Goal: Task Accomplishment & Management: Manage account settings

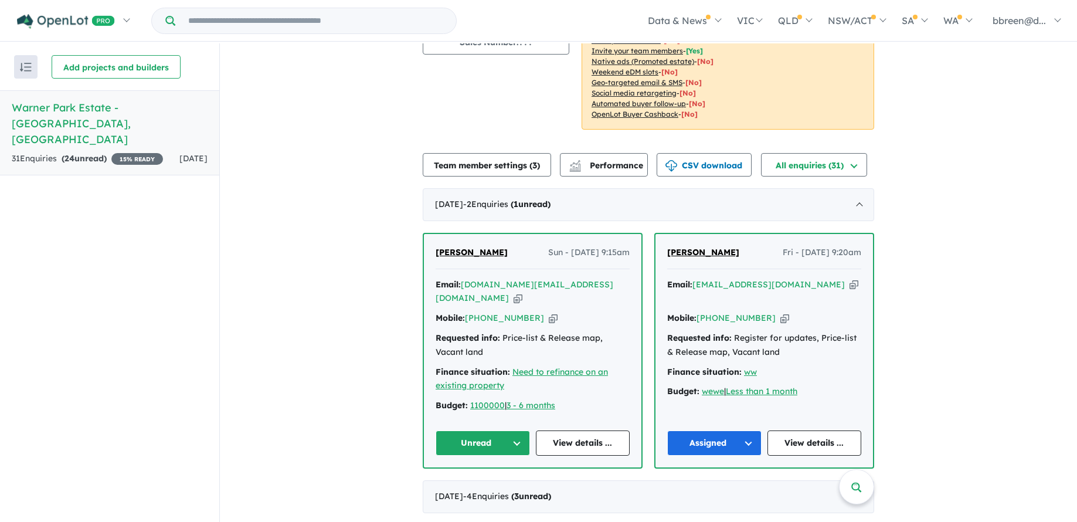
scroll to position [176, 0]
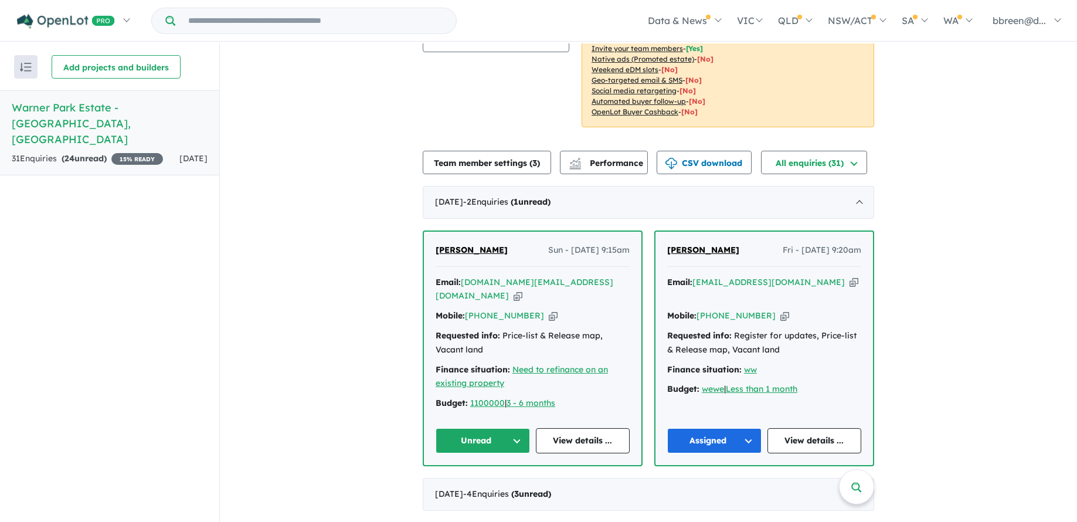
click at [464, 250] on span "[PERSON_NAME]" at bounding box center [472, 250] width 72 height 11
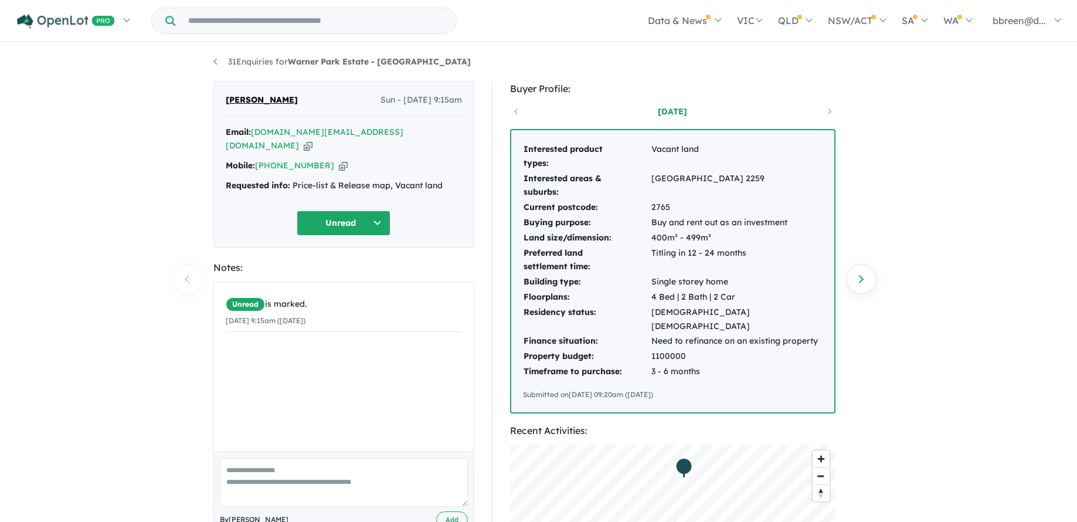
click at [339, 159] on icon "button" at bounding box center [343, 165] width 9 height 12
click at [313, 140] on icon "button" at bounding box center [308, 146] width 9 height 12
drag, startPoint x: 309, startPoint y: 96, endPoint x: 224, endPoint y: 94, distance: 85.0
click at [224, 94] on div "[PERSON_NAME] Sun - [DATE] 9:15am Email: [DOMAIN_NAME][EMAIL_ADDRESS][DOMAIN_NA…" at bounding box center [343, 164] width 261 height 167
copy span "[PERSON_NAME]"
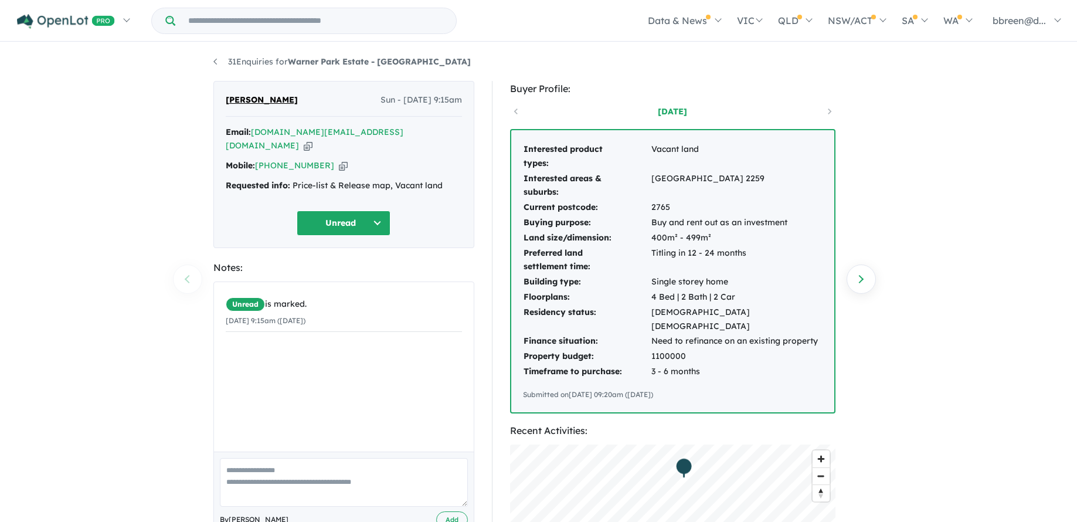
click at [366, 213] on button "Unread" at bounding box center [344, 222] width 94 height 25
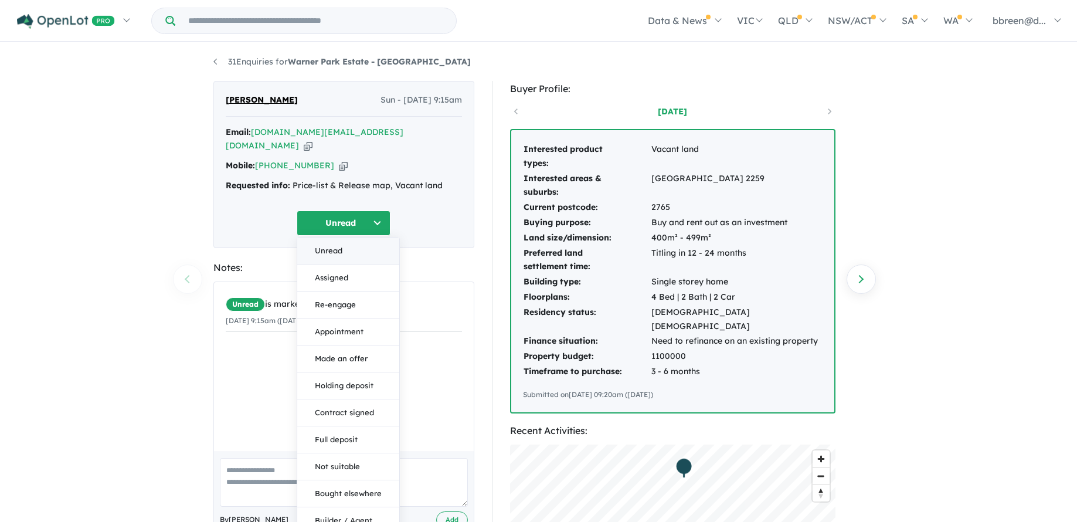
click at [344, 237] on button "Unread" at bounding box center [348, 250] width 102 height 27
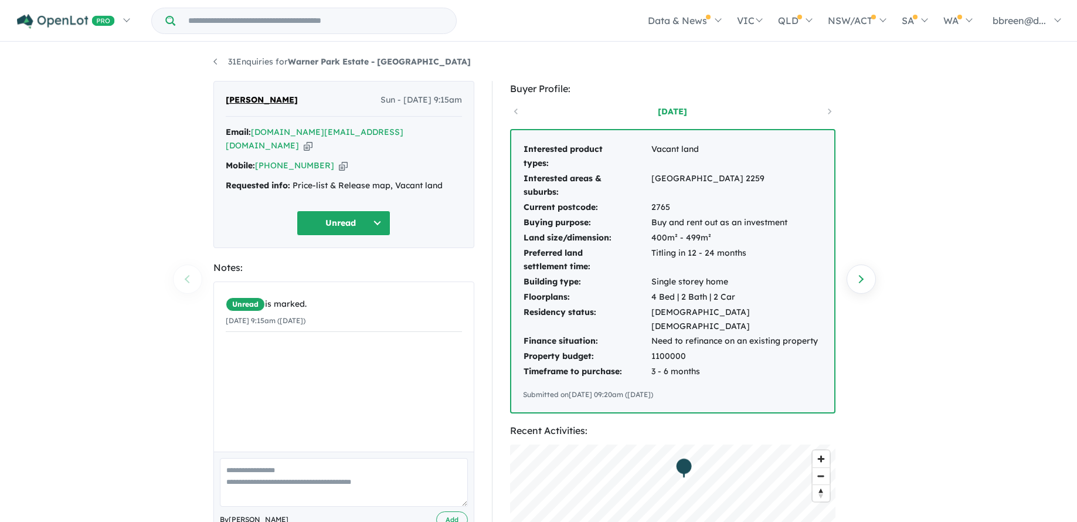
click at [381, 212] on button "Unread" at bounding box center [344, 222] width 94 height 25
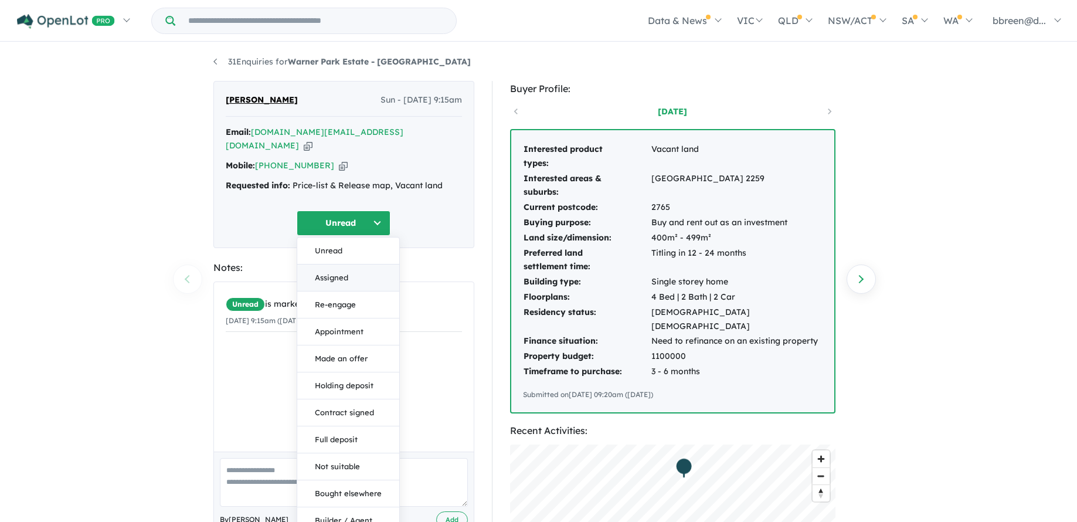
click at [333, 264] on button "Assigned" at bounding box center [348, 277] width 102 height 27
